Goal: Task Accomplishment & Management: Manage account settings

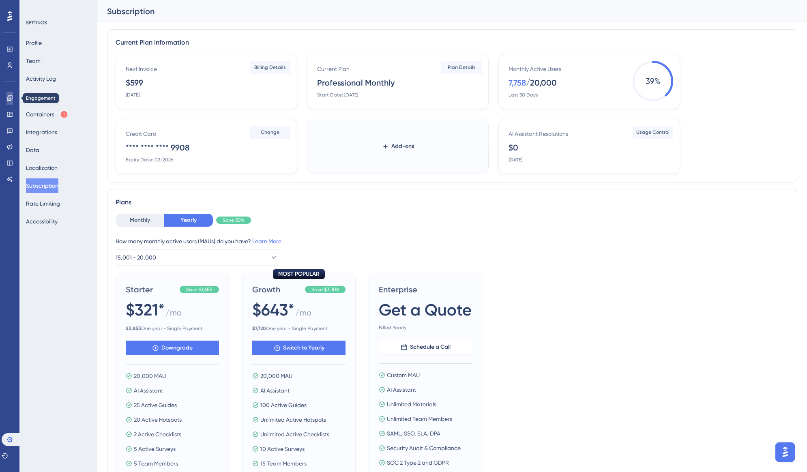
click at [11, 97] on icon at bounding box center [9, 98] width 6 height 6
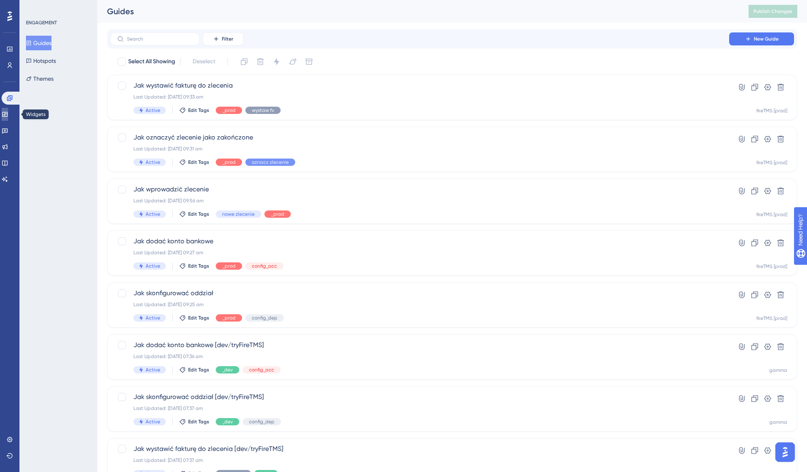
click at [7, 116] on icon at bounding box center [4, 114] width 5 height 5
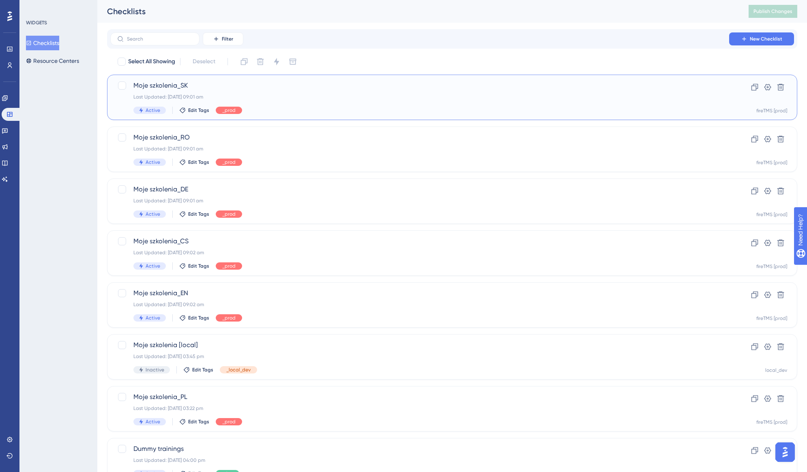
click at [663, 99] on div "Last Updated: [DATE] 09:01 am" at bounding box center [419, 97] width 572 height 6
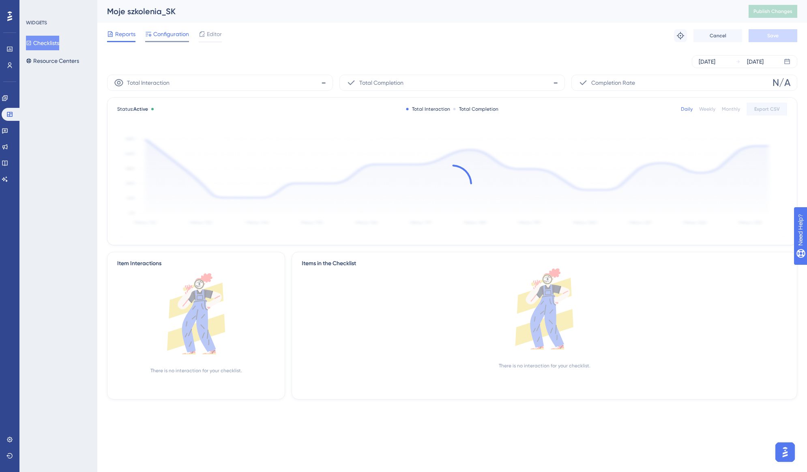
click at [165, 36] on span "Configuration" at bounding box center [171, 34] width 36 height 10
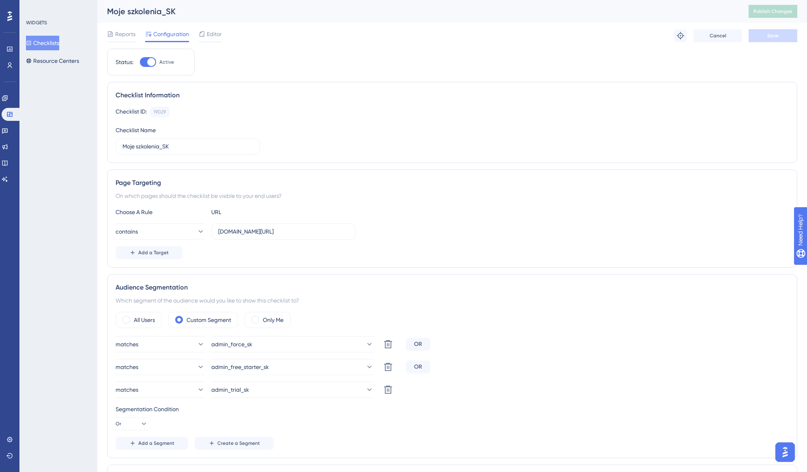
click at [157, 63] on label "Active" at bounding box center [157, 62] width 34 height 10
click at [140, 62] on input "Active" at bounding box center [139, 62] width 0 height 0
checkbox input "false"
click at [773, 36] on span "Save" at bounding box center [772, 35] width 11 height 6
click at [50, 44] on button "Checklists" at bounding box center [42, 43] width 33 height 15
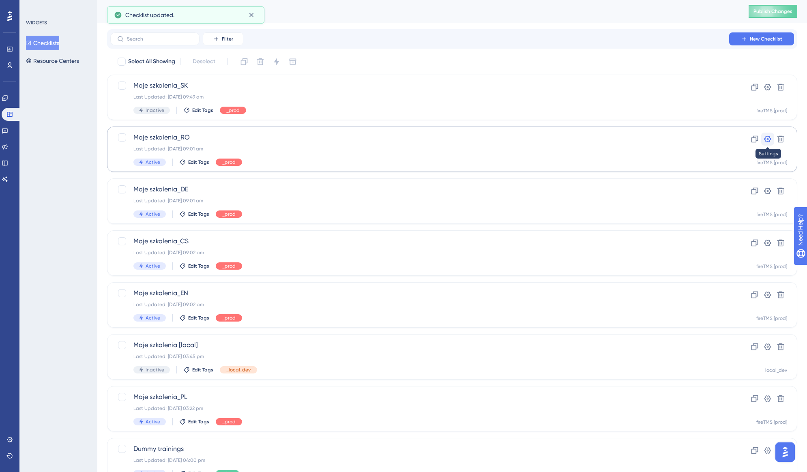
click at [769, 139] on icon at bounding box center [767, 139] width 8 height 8
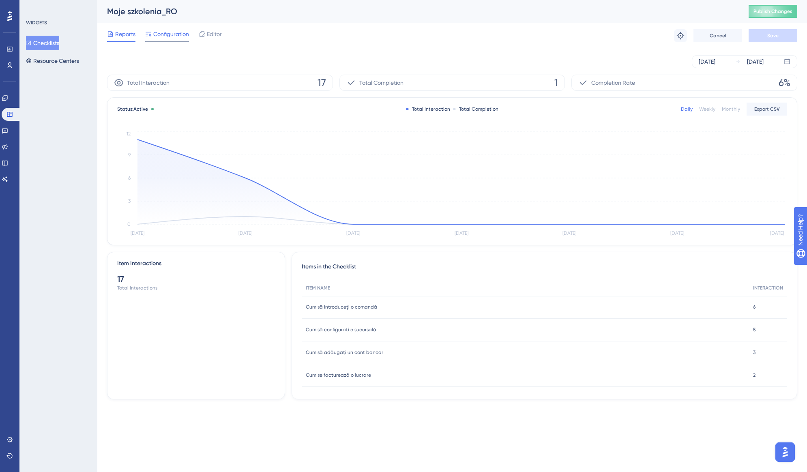
click at [174, 36] on span "Configuration" at bounding box center [171, 34] width 36 height 10
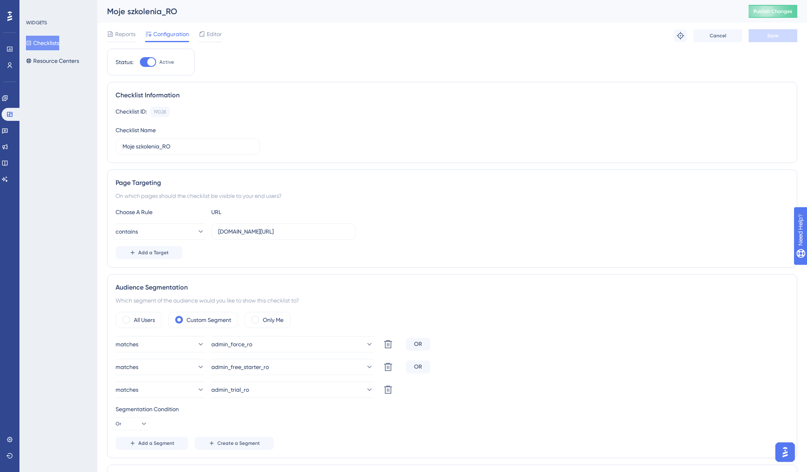
click at [160, 64] on span "Active" at bounding box center [166, 62] width 15 height 6
click at [140, 62] on input "Active" at bounding box center [139, 62] width 0 height 0
click at [778, 35] on button "Save" at bounding box center [772, 35] width 49 height 13
click at [149, 62] on div at bounding box center [148, 62] width 16 height 10
click at [140, 62] on input "Inactive" at bounding box center [139, 62] width 0 height 0
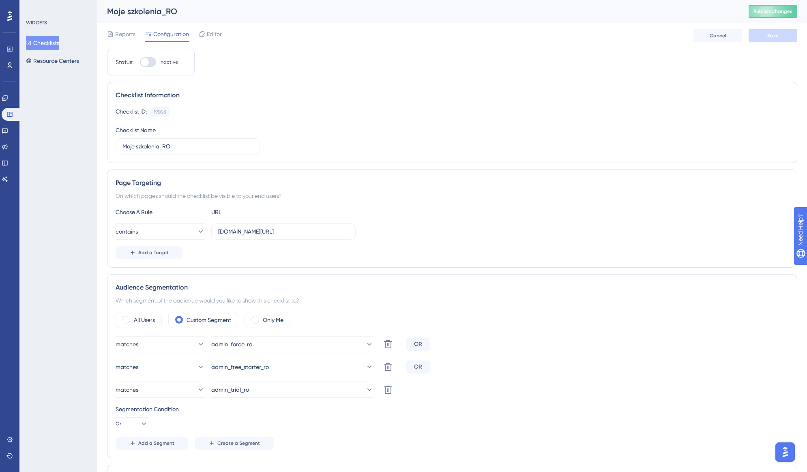
checkbox input "true"
click at [771, 33] on span "Save" at bounding box center [772, 35] width 11 height 6
click at [43, 41] on button "Checklists" at bounding box center [42, 43] width 33 height 15
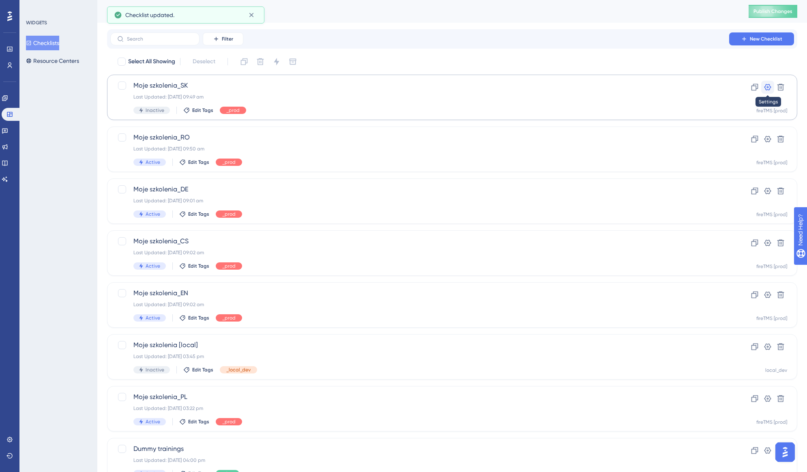
click at [765, 88] on icon at bounding box center [767, 87] width 7 height 6
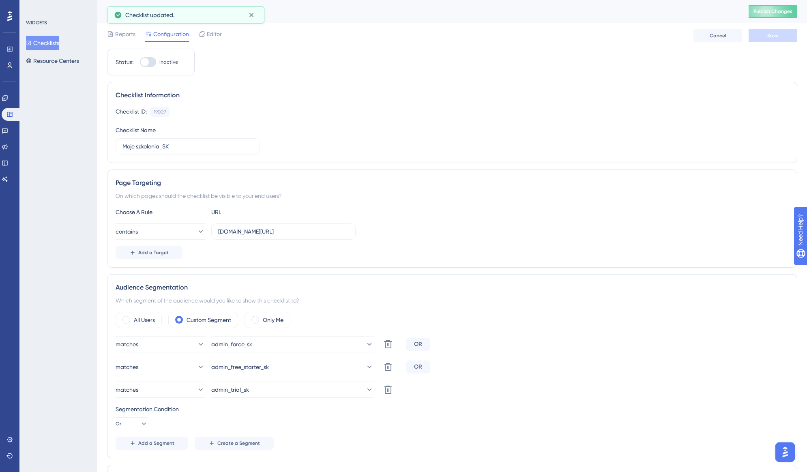
click at [154, 62] on div at bounding box center [148, 62] width 16 height 10
click at [140, 62] on input "Inactive" at bounding box center [139, 62] width 0 height 0
checkbox input "true"
click at [775, 41] on button "Save" at bounding box center [772, 35] width 49 height 13
